Goal: Check status: Check status

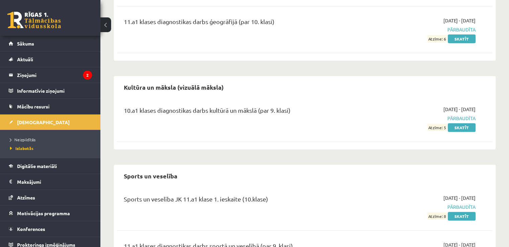
scroll to position [312, 0]
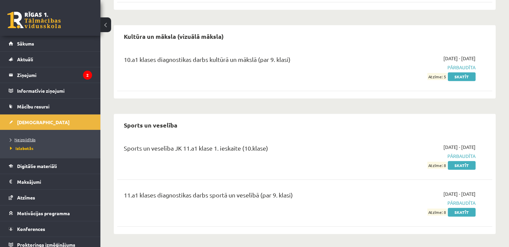
click at [20, 141] on span "Neizpildītās" at bounding box center [22, 139] width 25 height 5
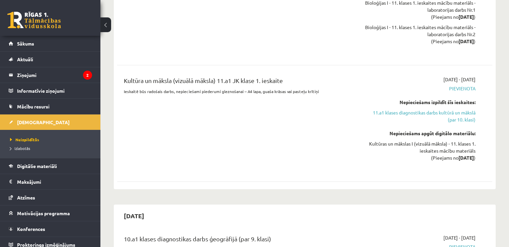
scroll to position [602, 0]
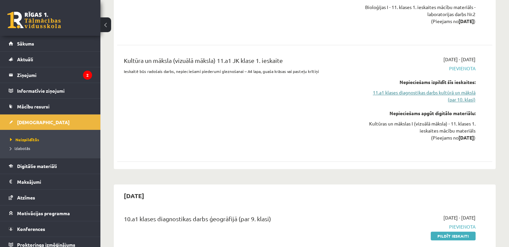
click at [440, 100] on link "11.a1 klases diagnostikas darbs kultūrā un mākslā (par 10. klasi)" at bounding box center [420, 96] width 110 height 14
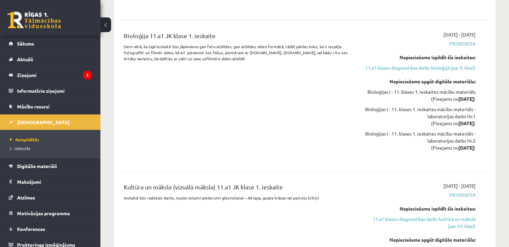
scroll to position [487, 0]
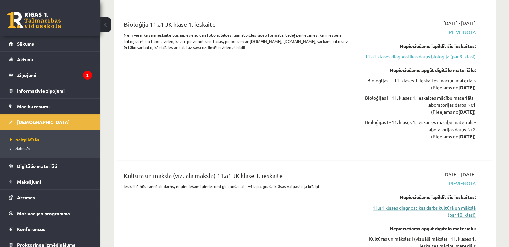
click at [428, 214] on link "11.a1 klases diagnostikas darbs kultūrā un mākslā (par 10. klasi)" at bounding box center [420, 211] width 110 height 14
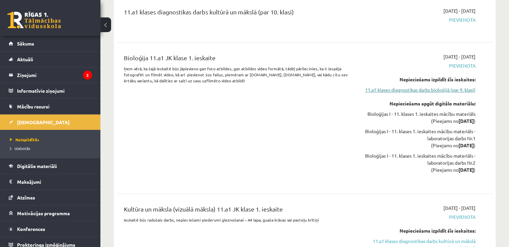
click at [451, 88] on link "11.a1 klases diagnostikas darbs bioloģijā (par 9. klasi)" at bounding box center [420, 89] width 110 height 7
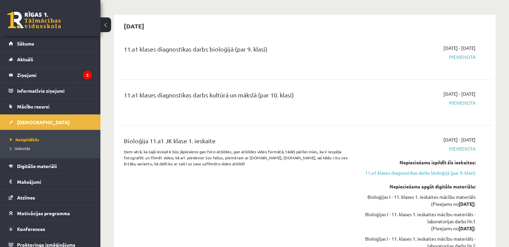
scroll to position [375, 0]
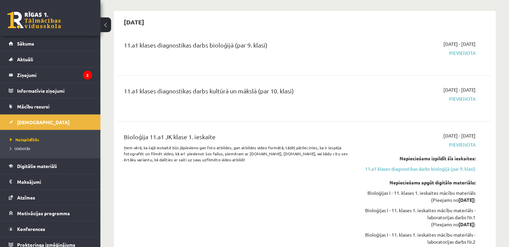
click at [460, 98] on span "Pievienota" at bounding box center [420, 98] width 110 height 7
click at [459, 99] on span "Pievienota" at bounding box center [420, 98] width 110 height 7
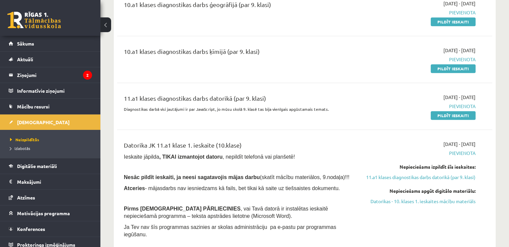
scroll to position [803, 0]
